Goal: Navigation & Orientation: Find specific page/section

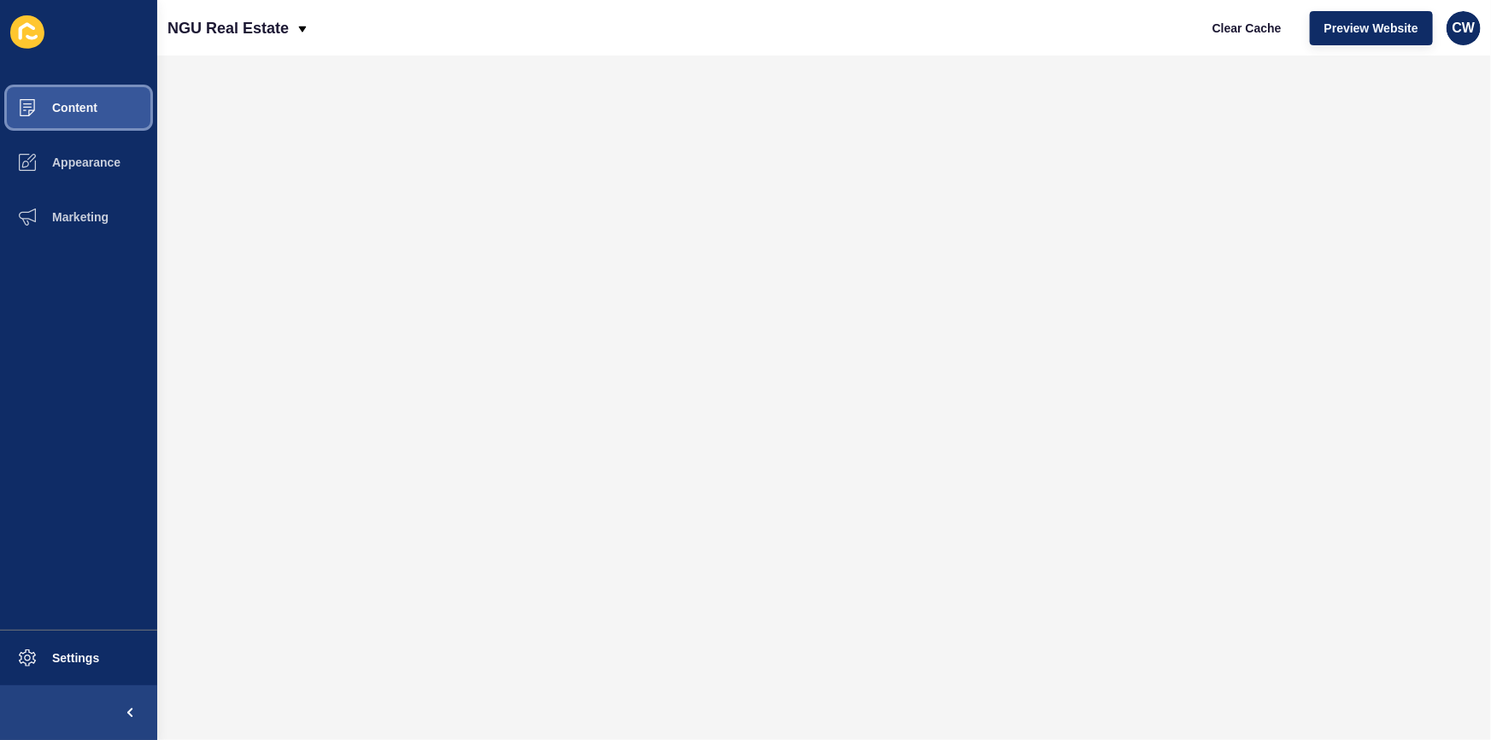
click at [65, 111] on span "Content" at bounding box center [47, 108] width 100 height 14
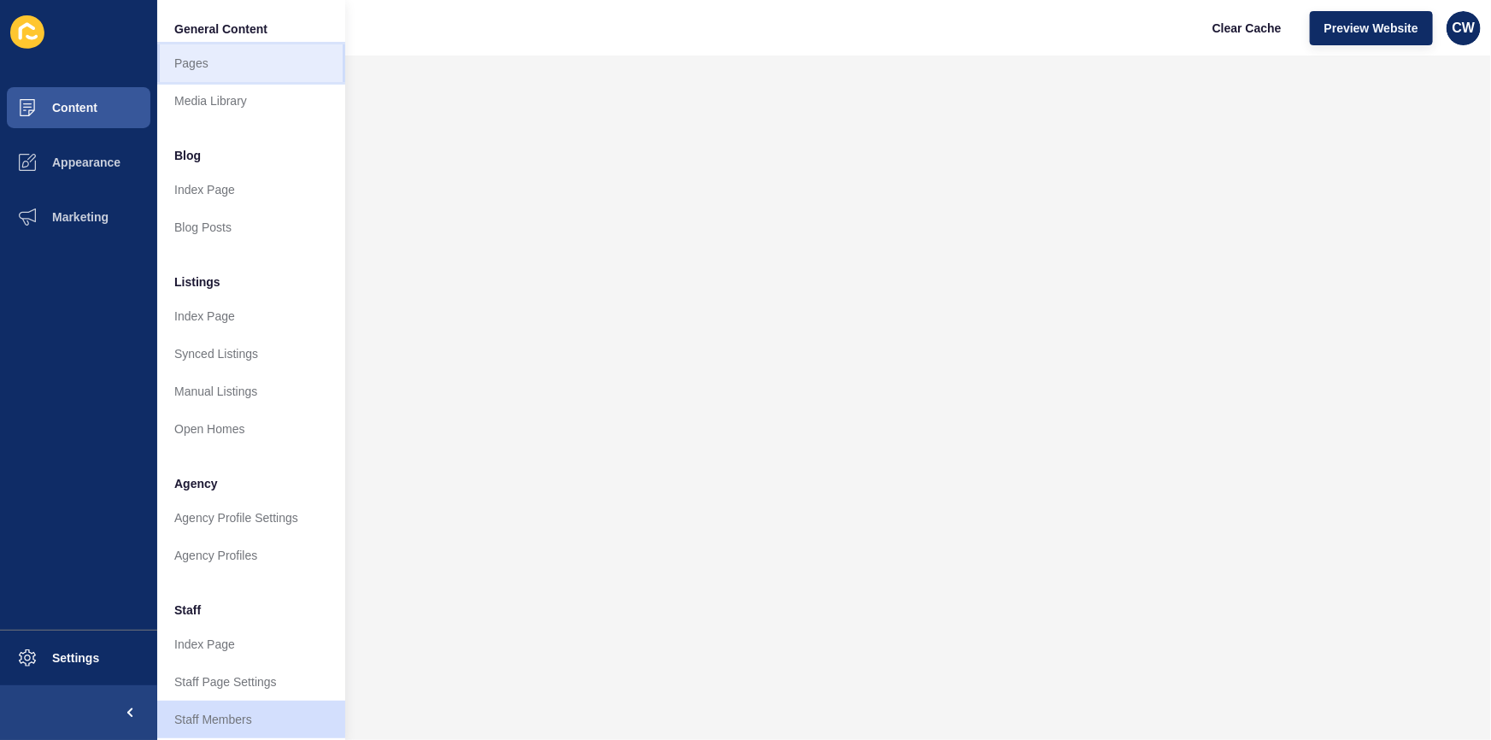
click at [241, 68] on link "Pages" at bounding box center [251, 63] width 188 height 38
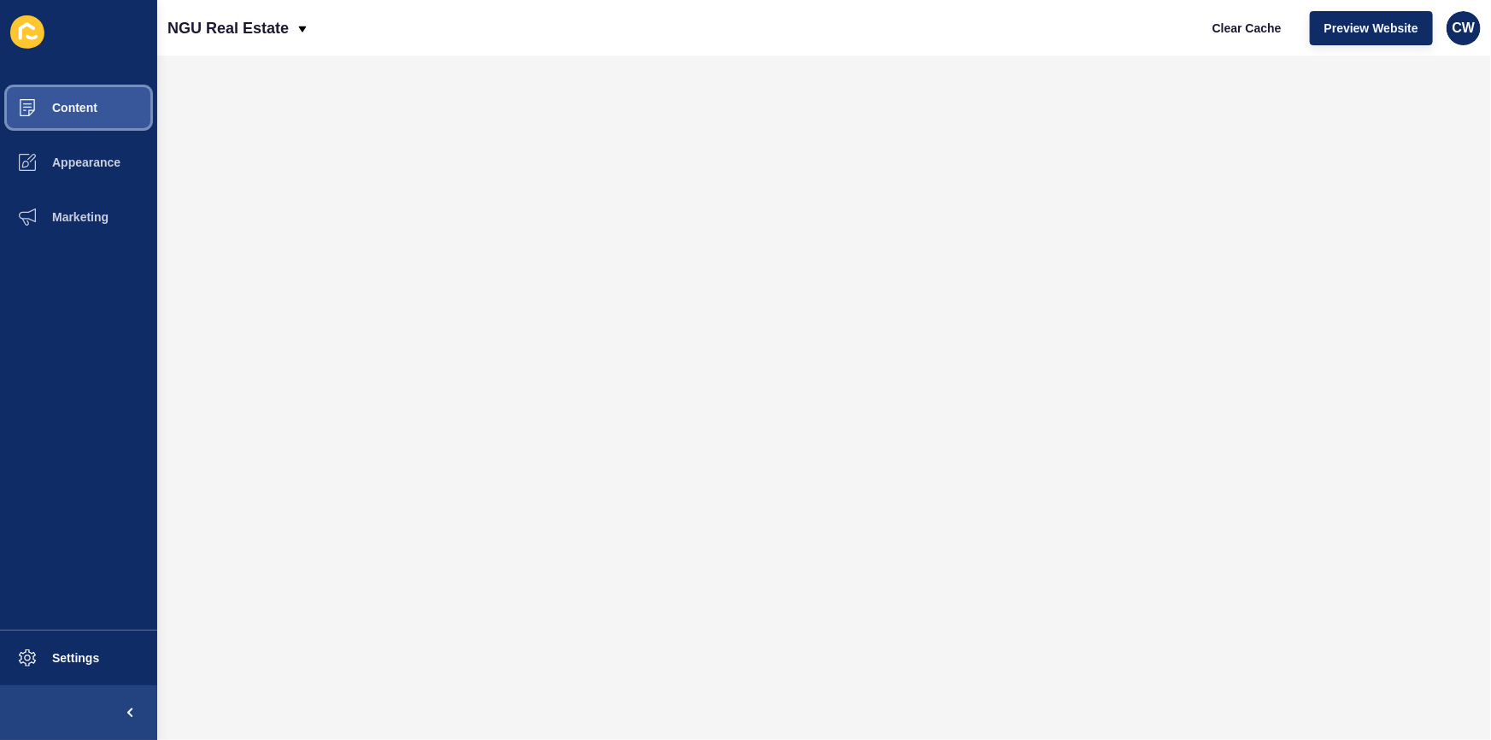
click at [97, 120] on button "Content" at bounding box center [78, 107] width 157 height 55
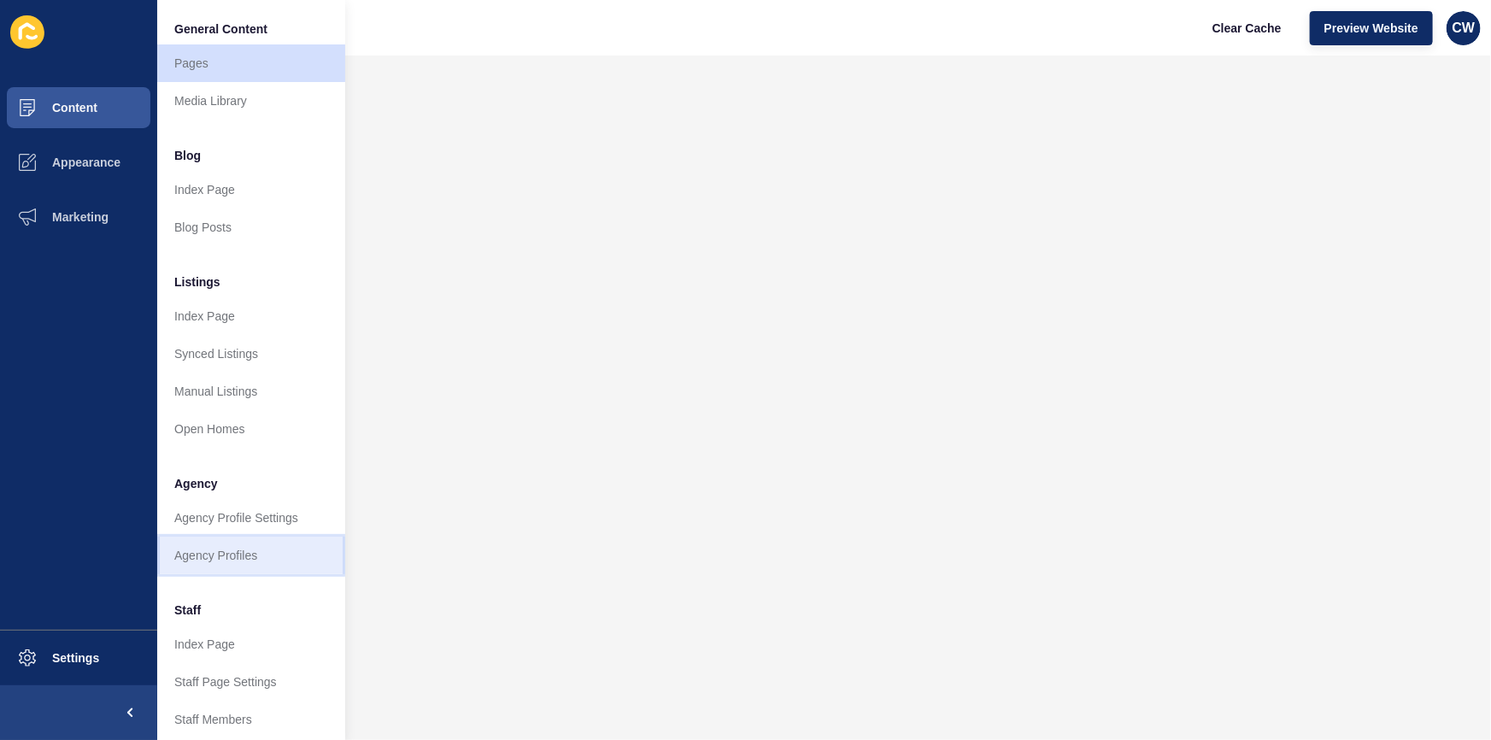
click at [244, 555] on link "Agency Profiles" at bounding box center [251, 556] width 188 height 38
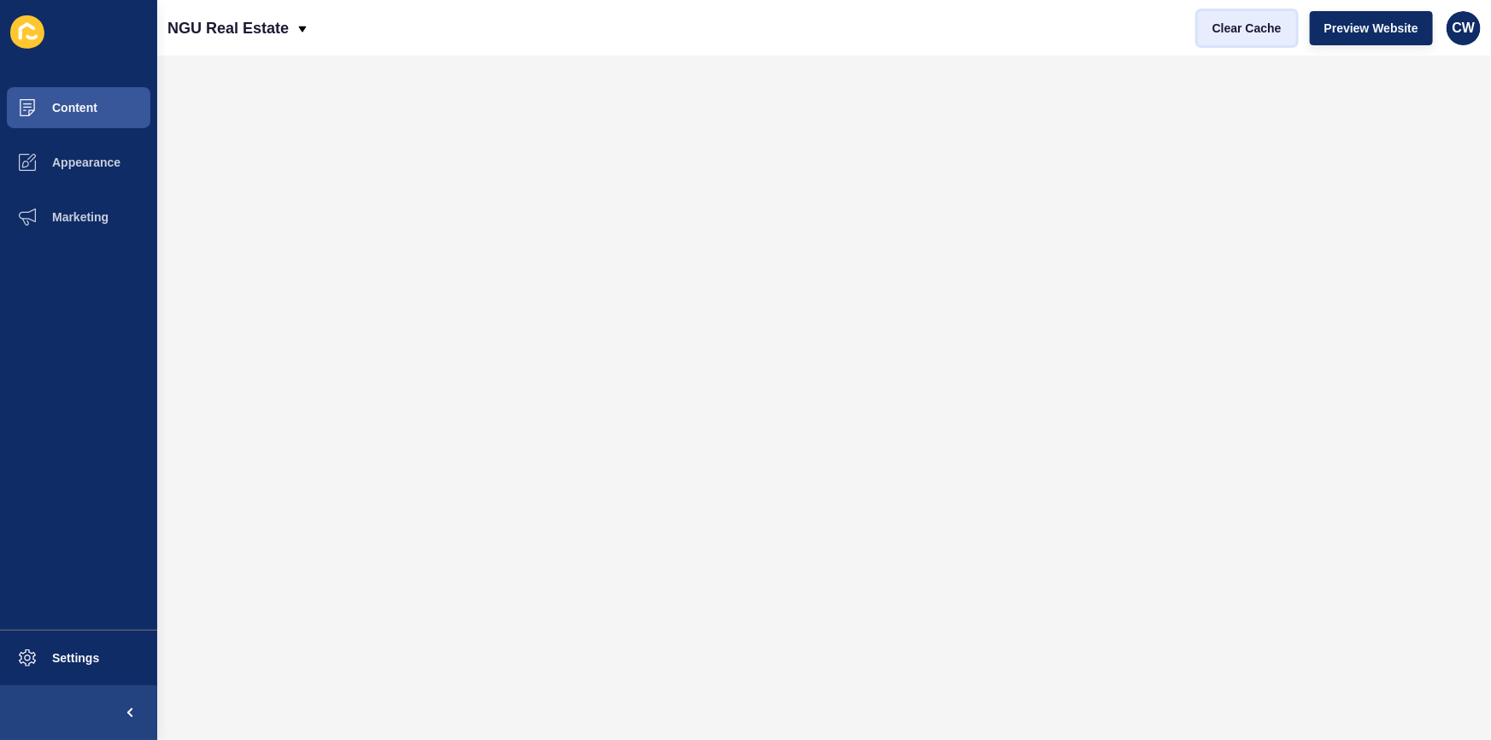
click at [1251, 26] on span "Clear Cache" at bounding box center [1247, 28] width 69 height 17
click at [1222, 21] on span "Clear Cache" at bounding box center [1247, 28] width 69 height 17
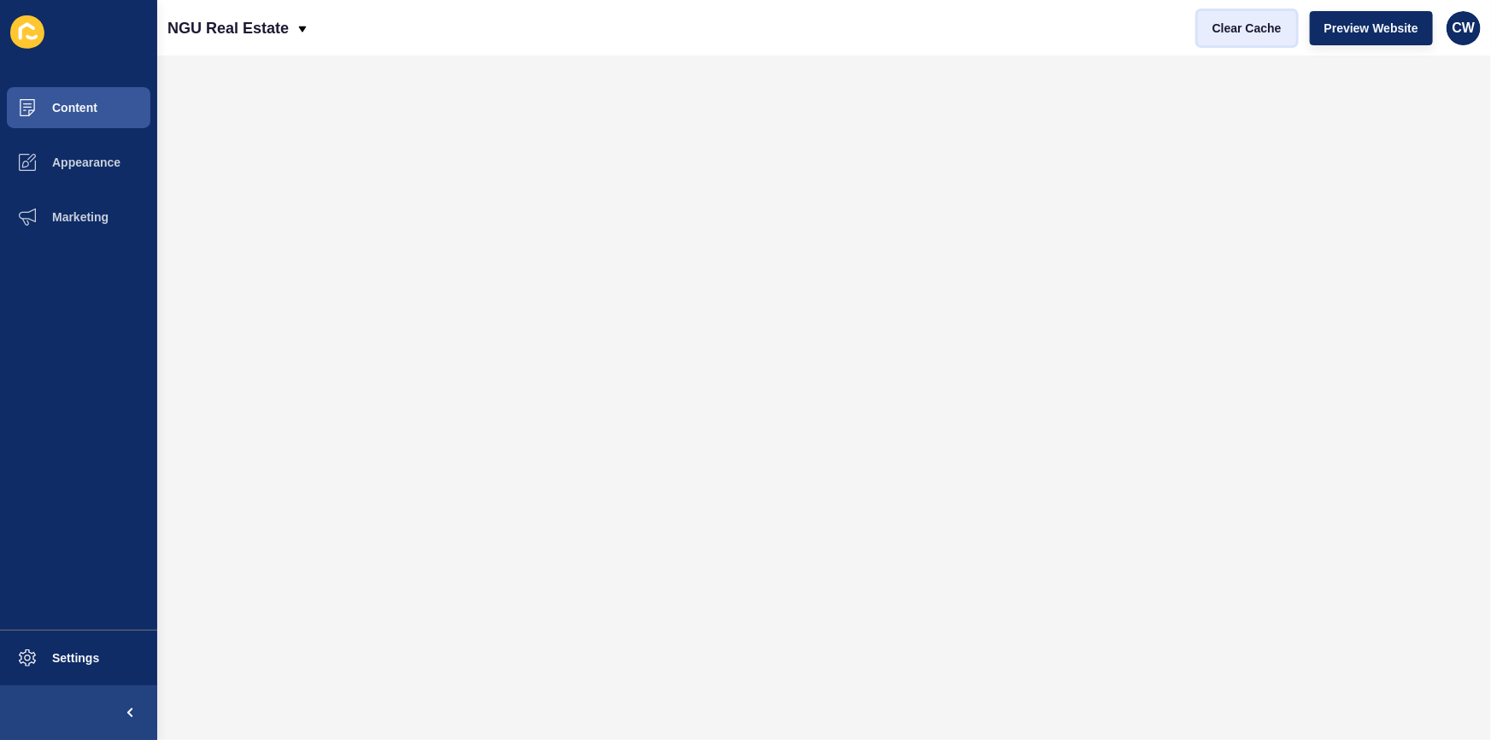
click at [1222, 21] on span "Clear Cache" at bounding box center [1247, 28] width 69 height 17
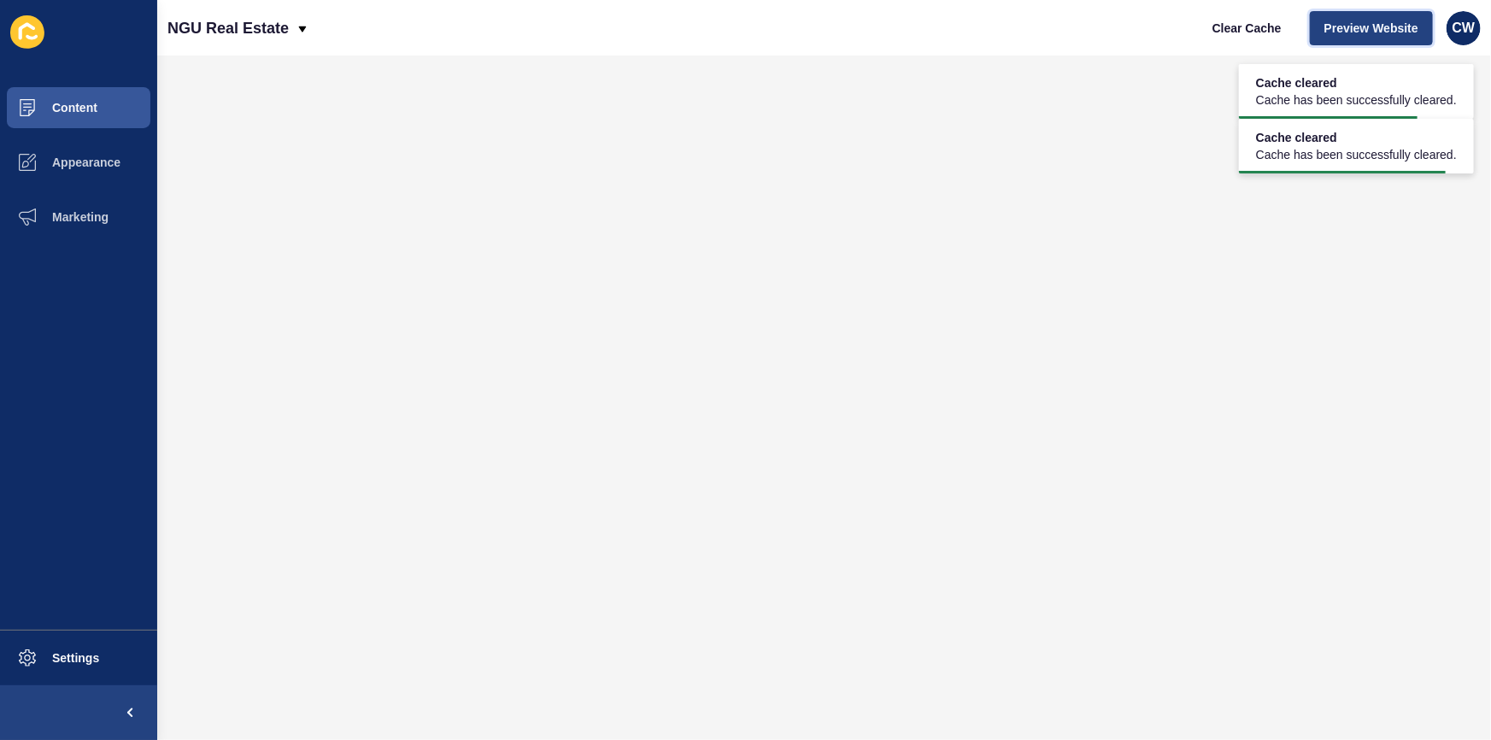
click at [1374, 15] on button "Preview Website" at bounding box center [1371, 28] width 123 height 34
click at [1350, 34] on span "Preview Website" at bounding box center [1372, 28] width 94 height 17
click at [1374, 24] on span "Preview Website" at bounding box center [1372, 28] width 94 height 17
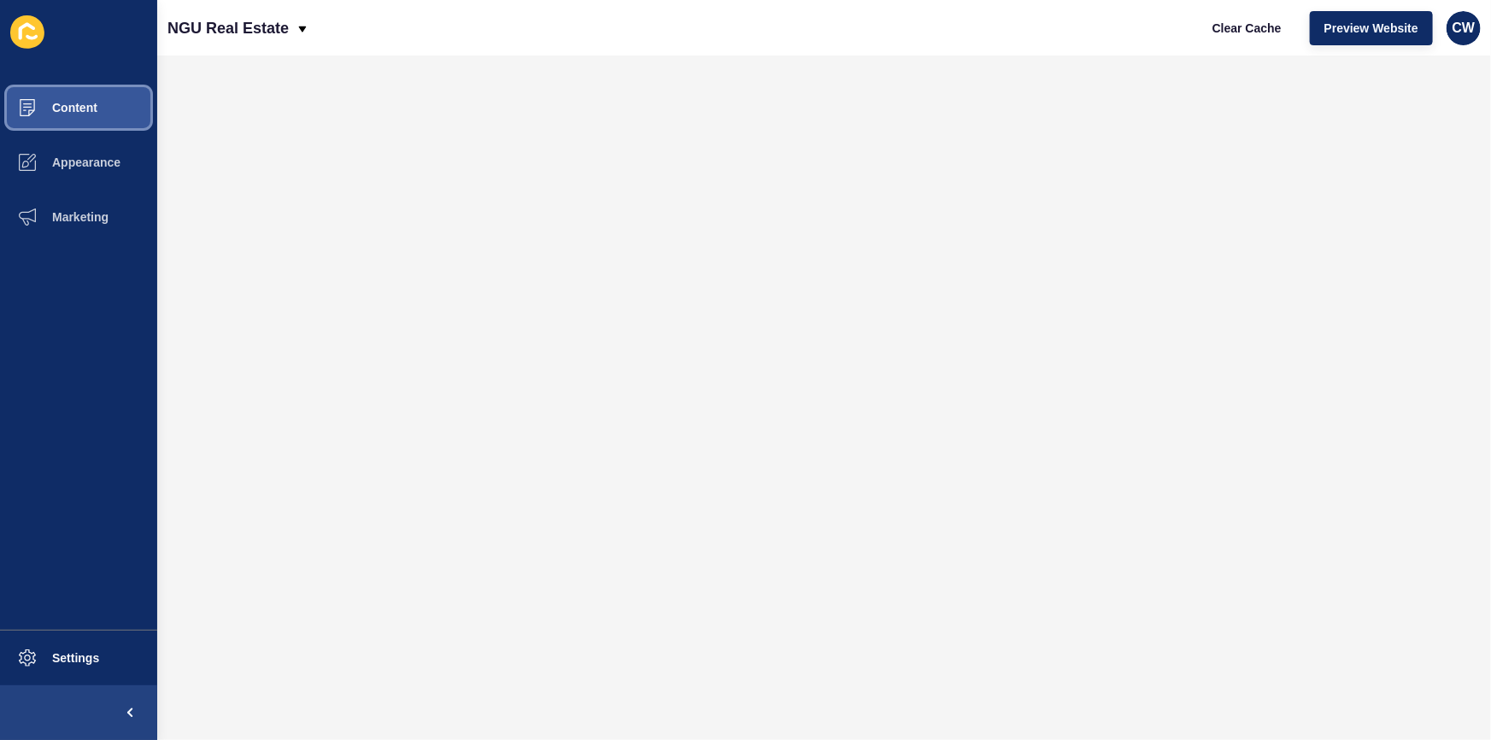
click at [111, 109] on button "Content" at bounding box center [78, 107] width 157 height 55
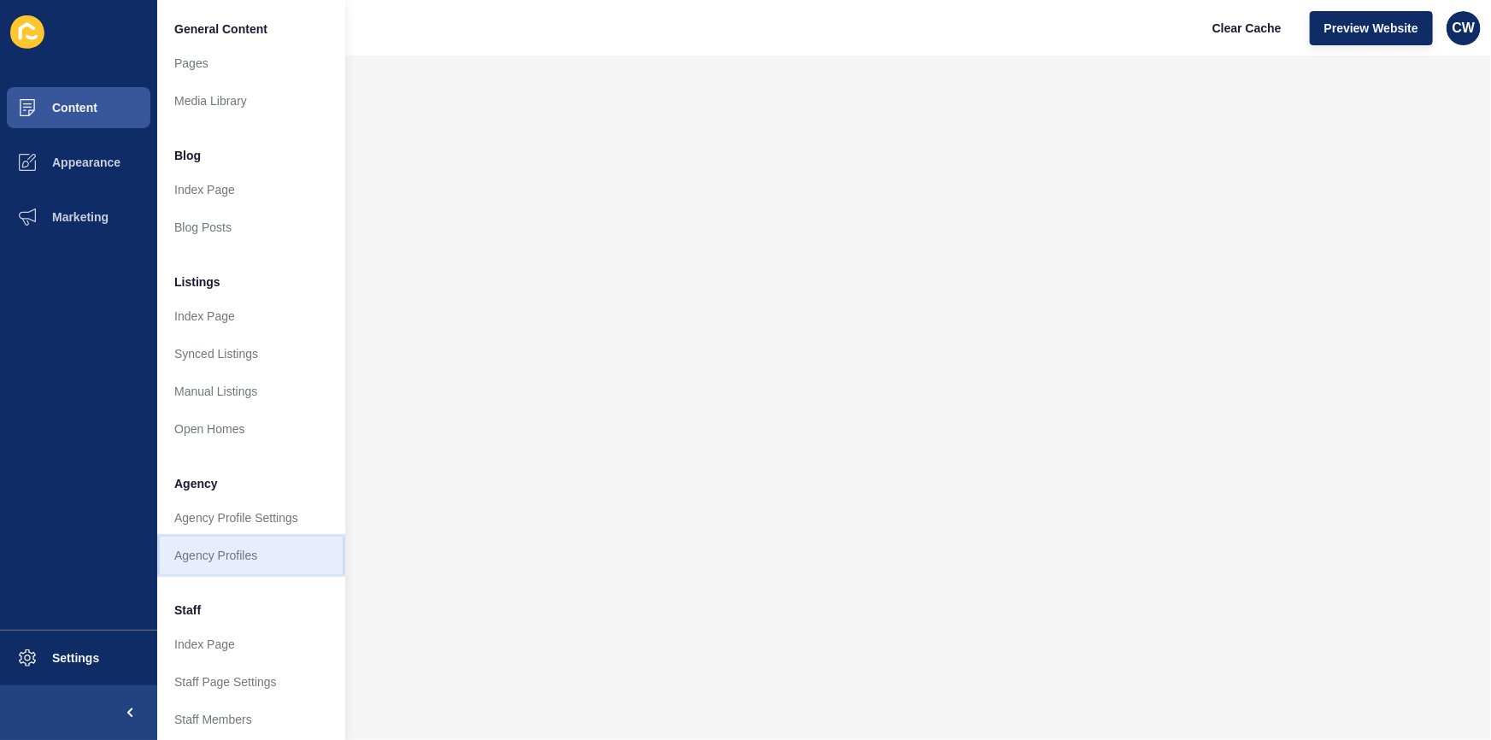
click at [267, 545] on link "Agency Profiles" at bounding box center [251, 556] width 188 height 38
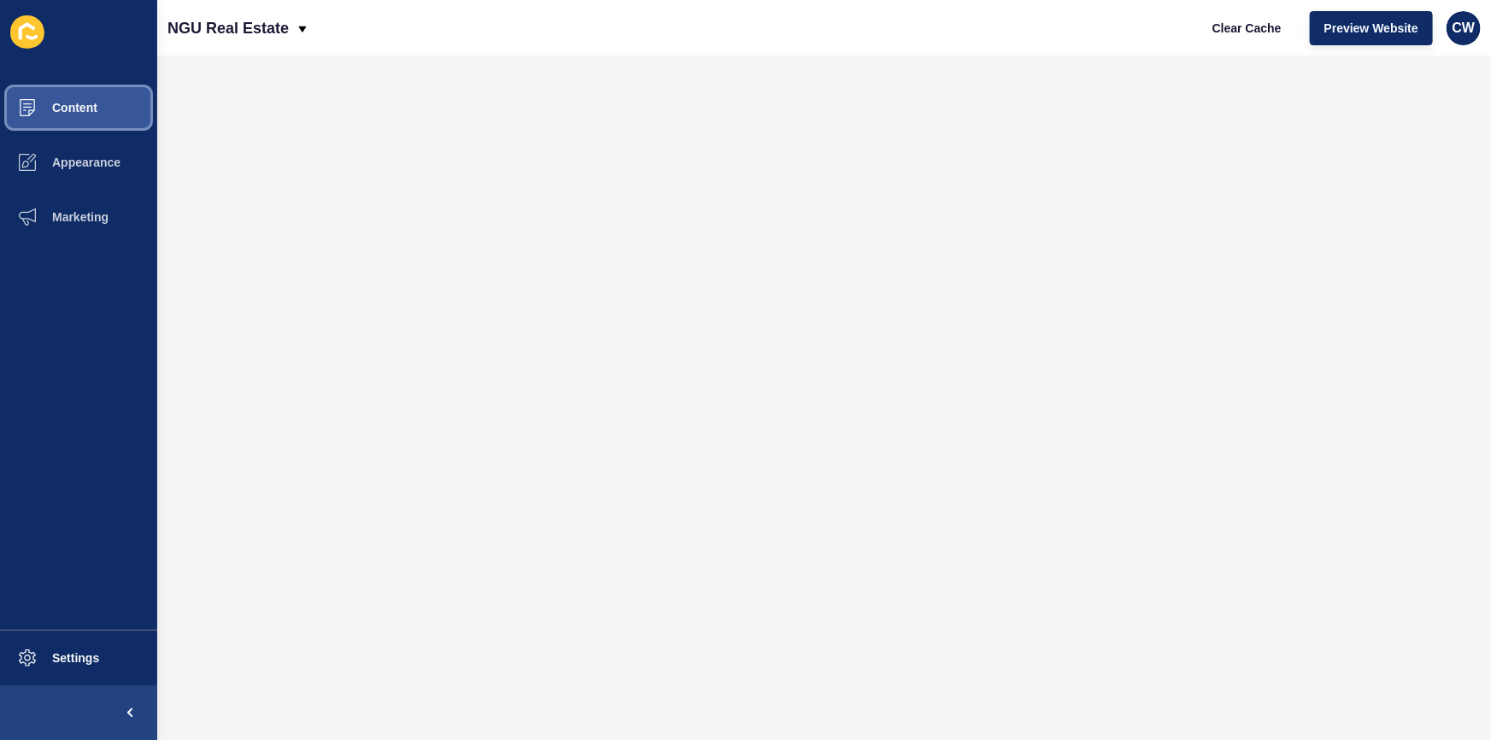
click at [88, 103] on span "Content" at bounding box center [47, 108] width 100 height 14
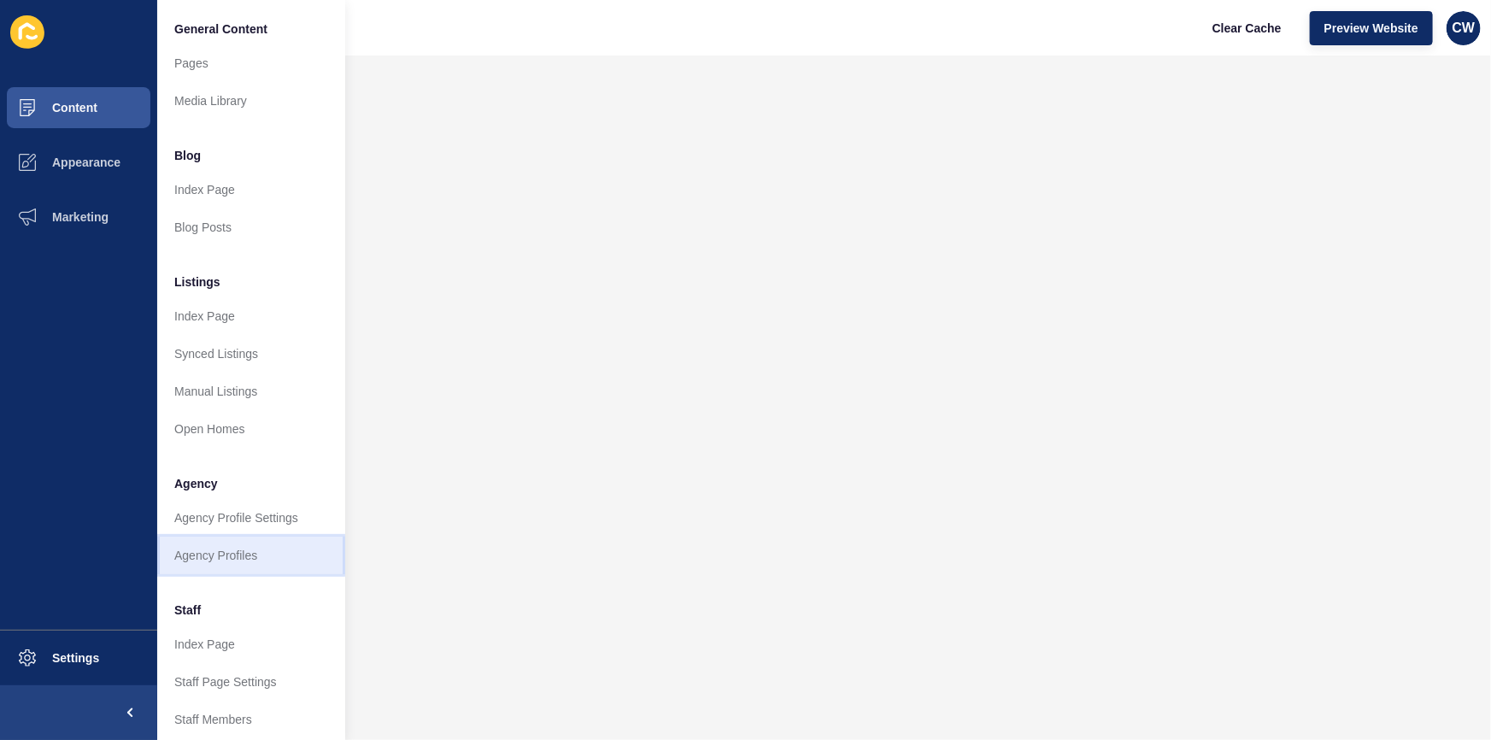
click at [268, 552] on link "Agency Profiles" at bounding box center [251, 556] width 188 height 38
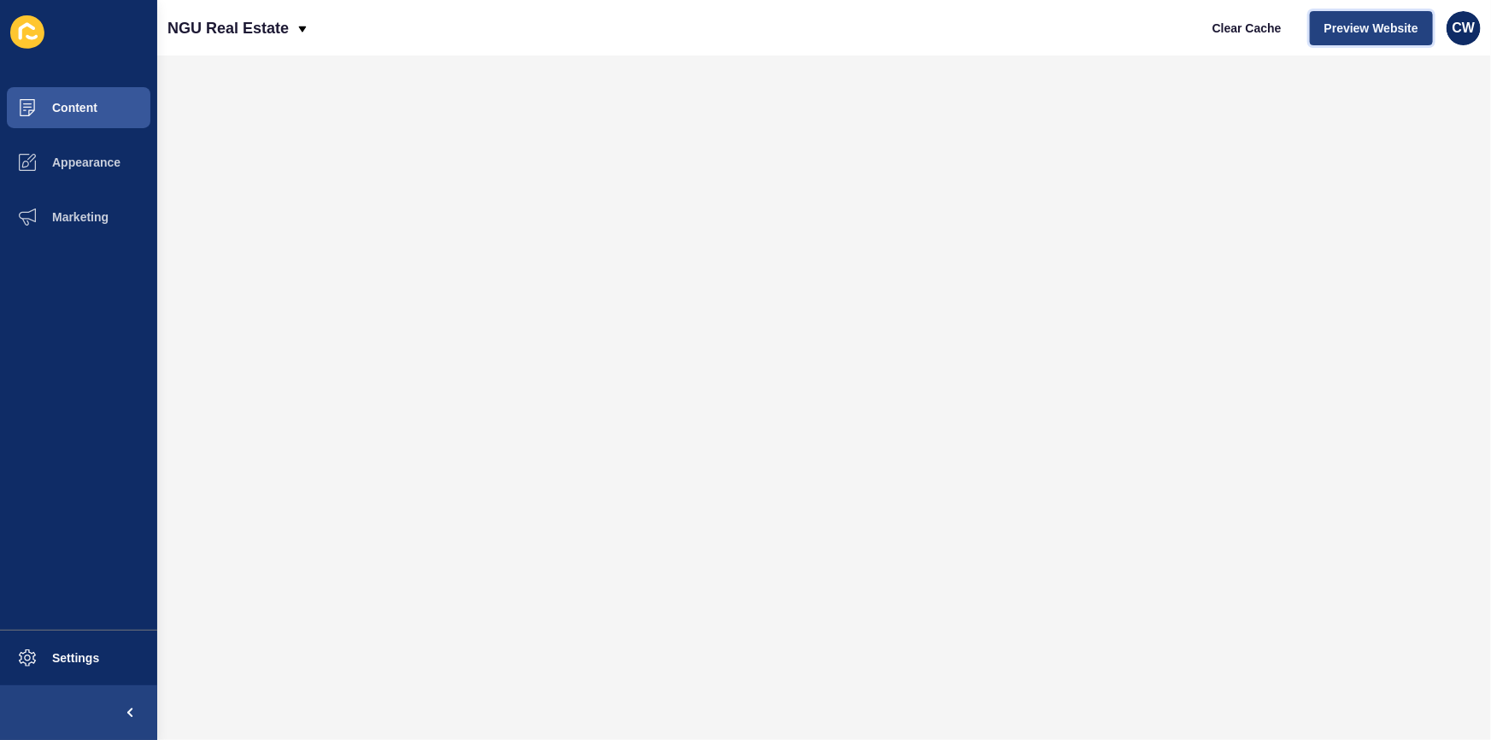
click at [1369, 34] on span "Preview Website" at bounding box center [1372, 28] width 94 height 17
click at [82, 111] on span "Content" at bounding box center [47, 108] width 100 height 14
